Goal: Check status: Check status

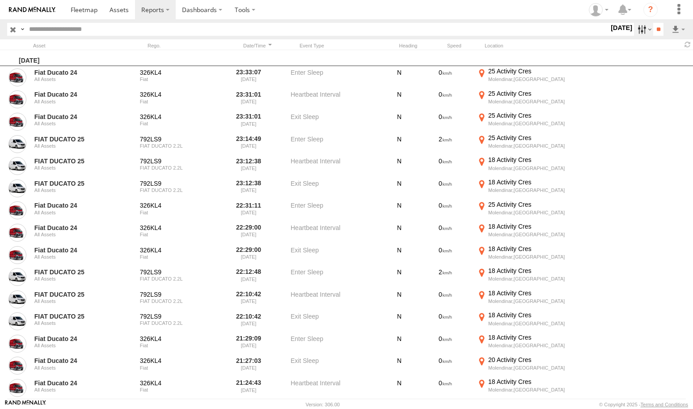
click at [636, 32] on label at bounding box center [643, 29] width 19 height 13
click at [0, 0] on label at bounding box center [0, 0] width 0 height 0
click at [656, 32] on input "**" at bounding box center [659, 29] width 10 height 13
